Goal: Transaction & Acquisition: Download file/media

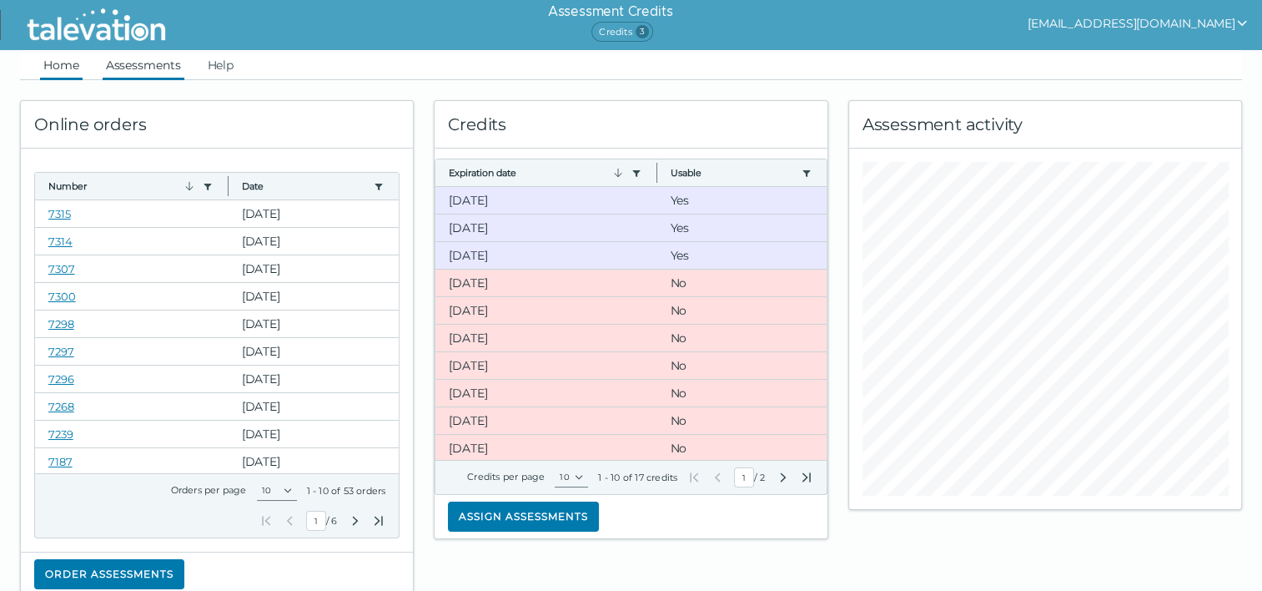
click at [133, 68] on link "Assessments" at bounding box center [144, 65] width 82 height 30
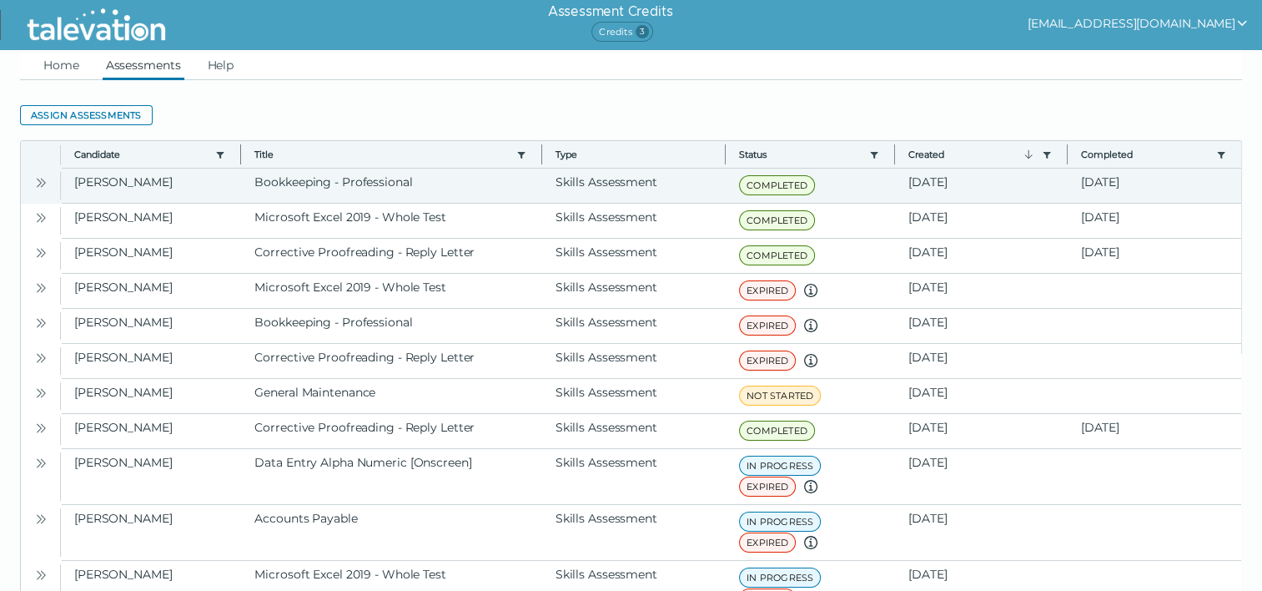
click at [38, 181] on icon "Open" at bounding box center [40, 182] width 13 height 13
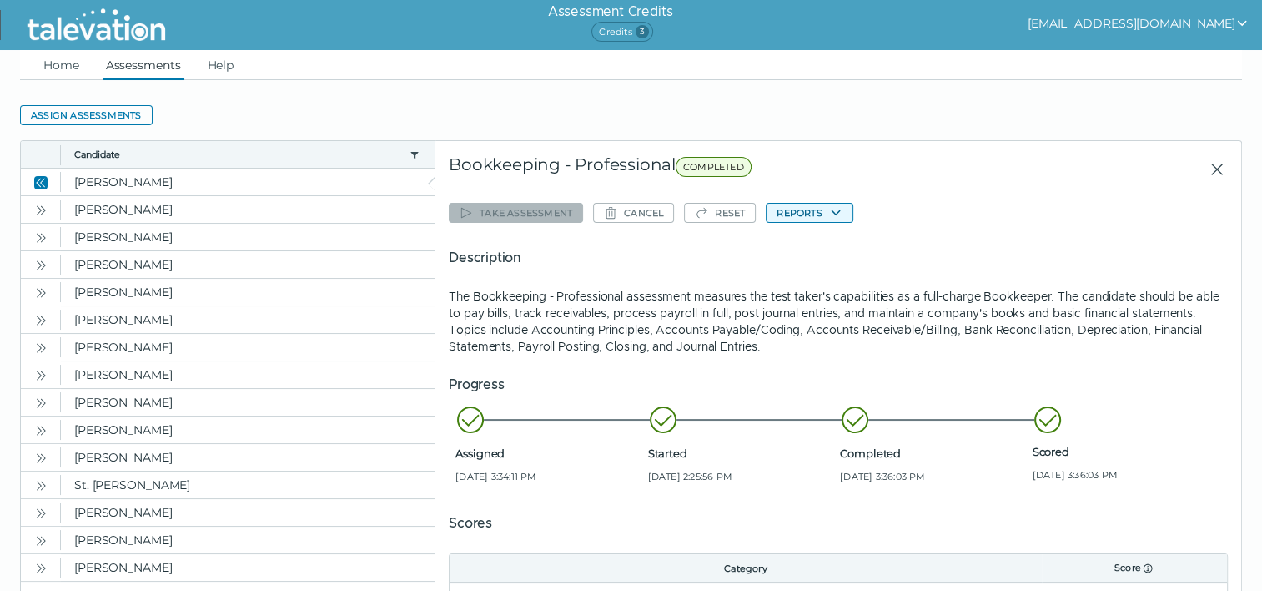
click at [825, 213] on button "Reports" at bounding box center [809, 213] width 87 height 20
click at [828, 244] on button "Bookkeeping - Professional" at bounding box center [853, 245] width 174 height 20
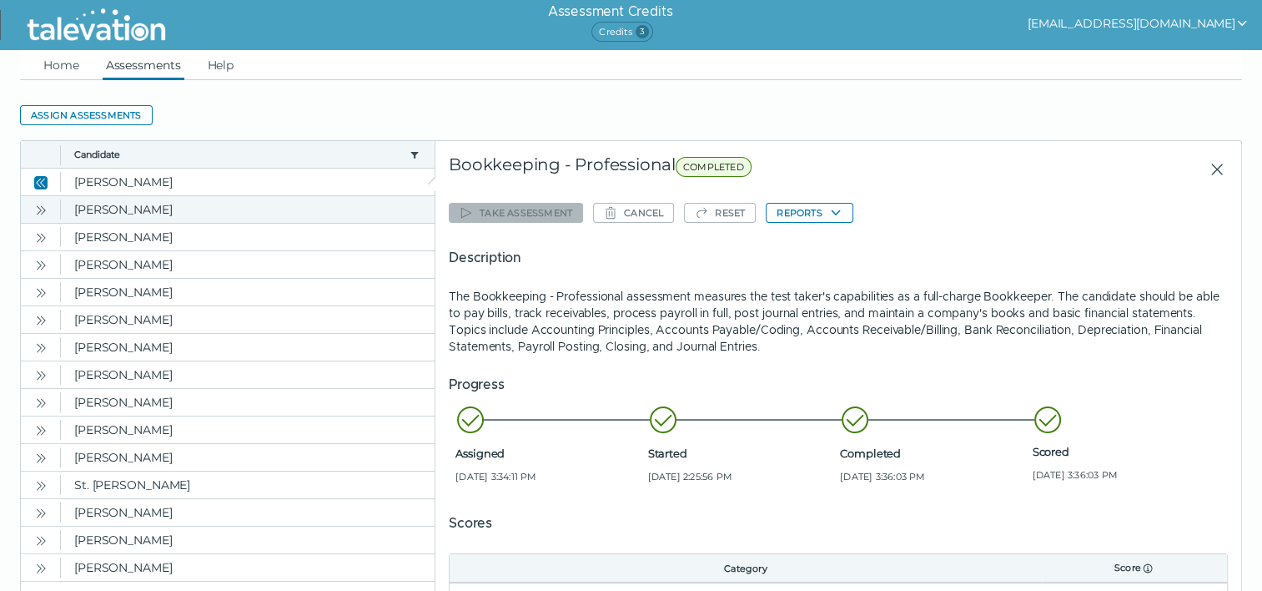
click at [37, 210] on icon "Open" at bounding box center [40, 210] width 13 height 13
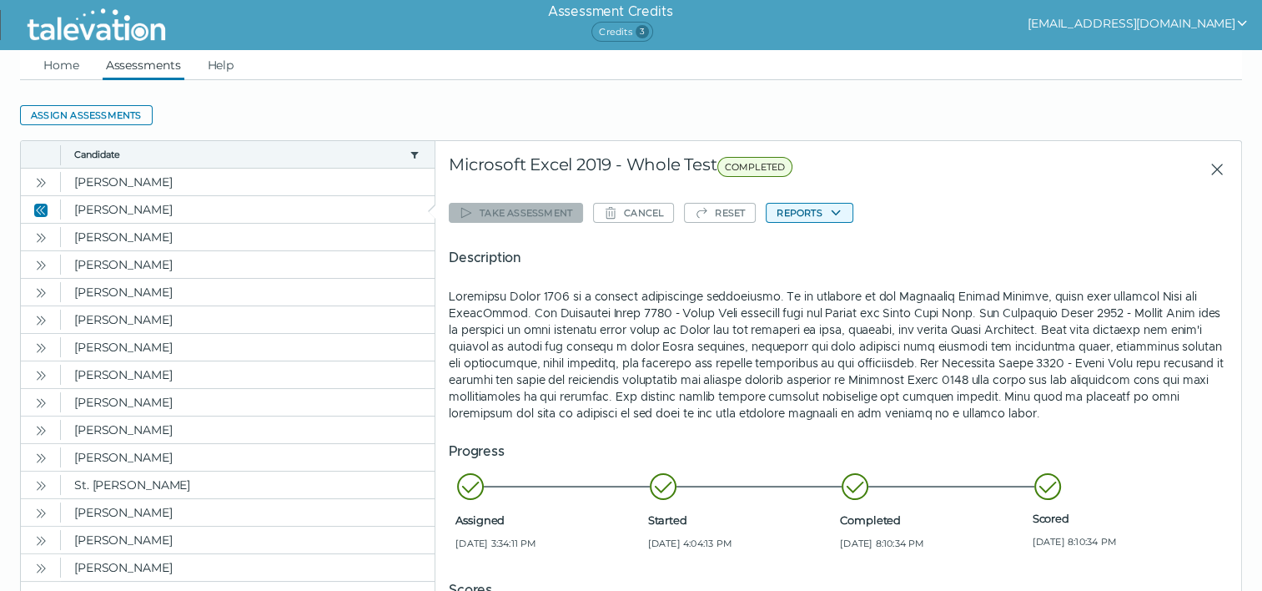
click at [841, 210] on icon "button" at bounding box center [835, 212] width 13 height 13
click at [839, 246] on button "Microsoft Excel 2019 - Whole Test" at bounding box center [866, 245] width 200 height 20
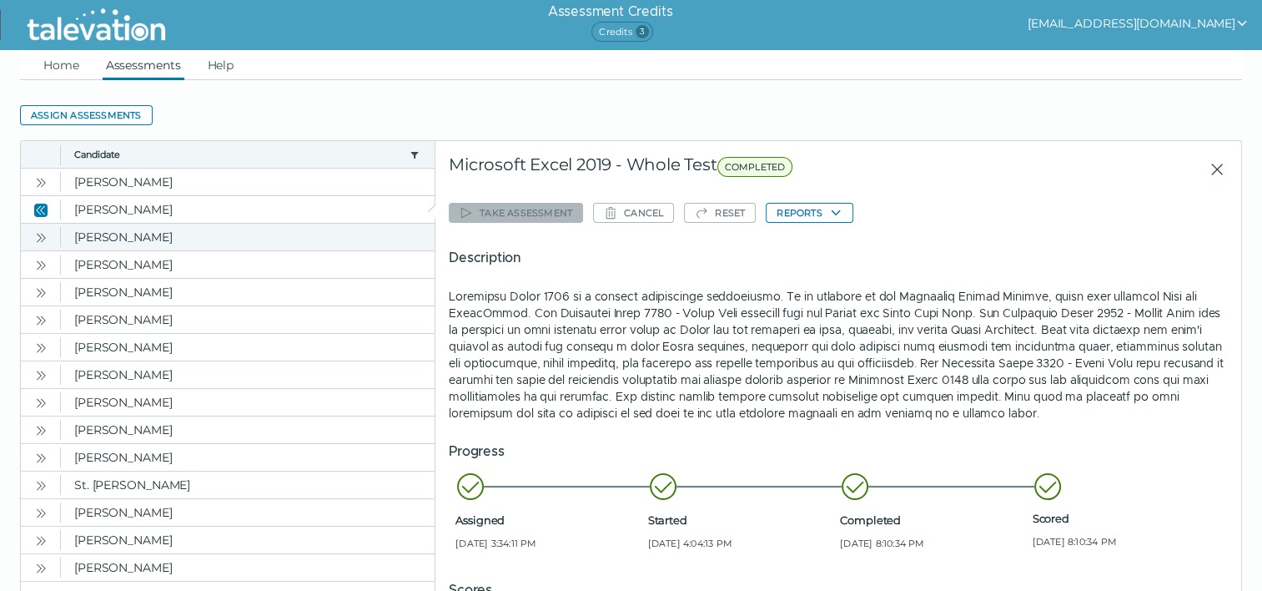
click at [38, 240] on icon "Open" at bounding box center [40, 237] width 13 height 13
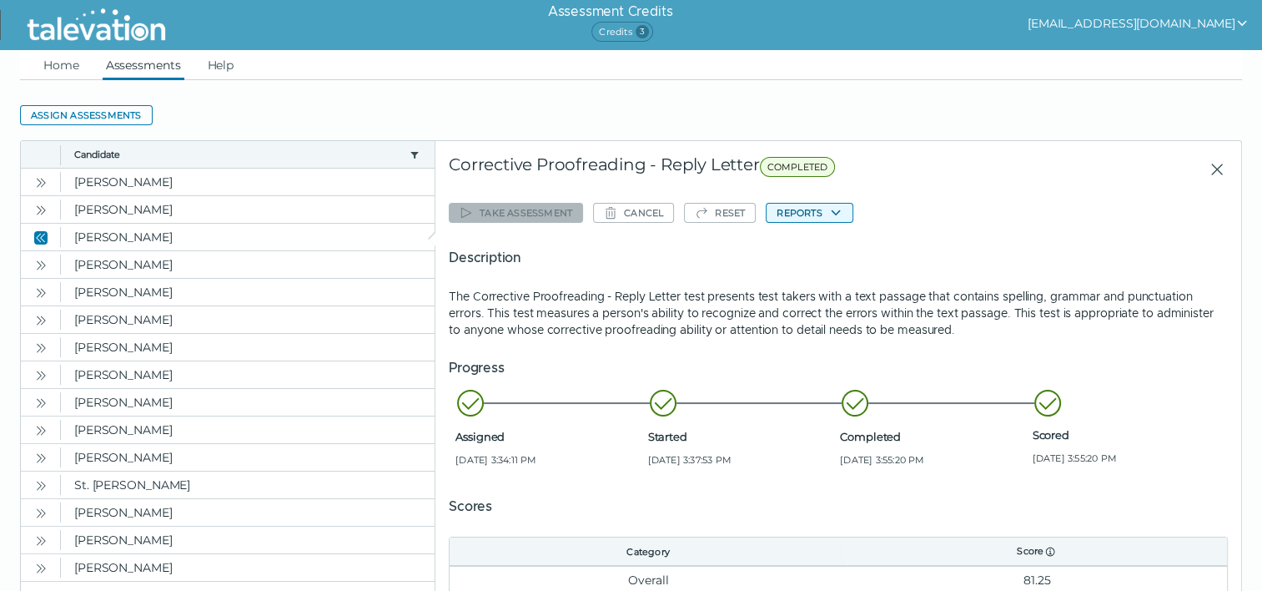
click at [797, 215] on button "Reports" at bounding box center [809, 213] width 87 height 20
click at [798, 248] on button "Corrective Proofreading - Reply Letter" at bounding box center [880, 245] width 228 height 20
